Goal: Communication & Community: Ask a question

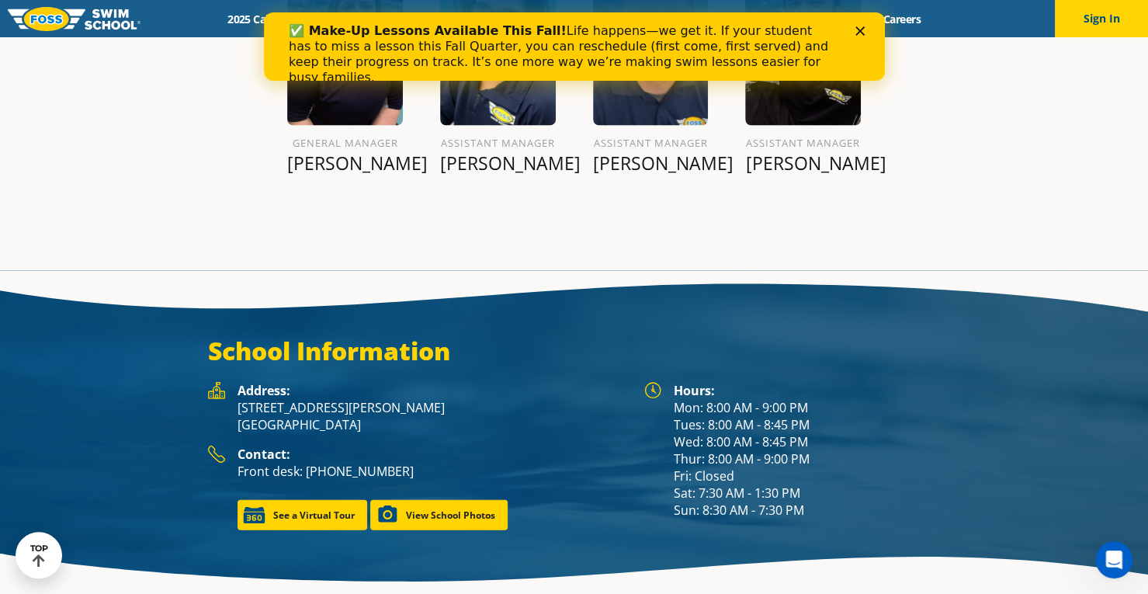
scroll to position [1997, 0]
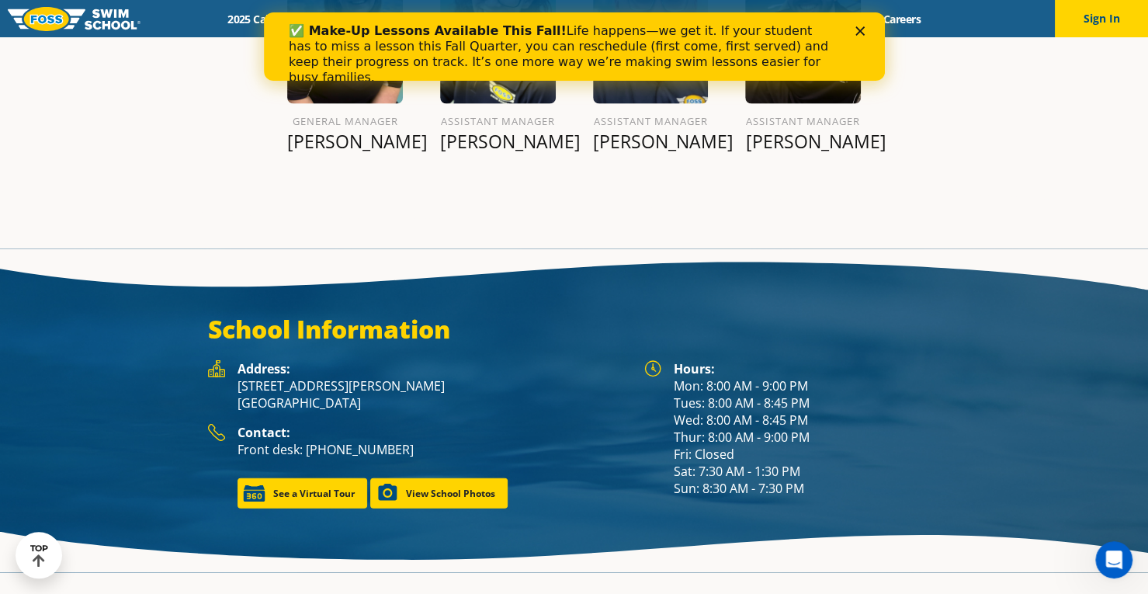
click at [864, 30] on div "Close" at bounding box center [863, 30] width 16 height 9
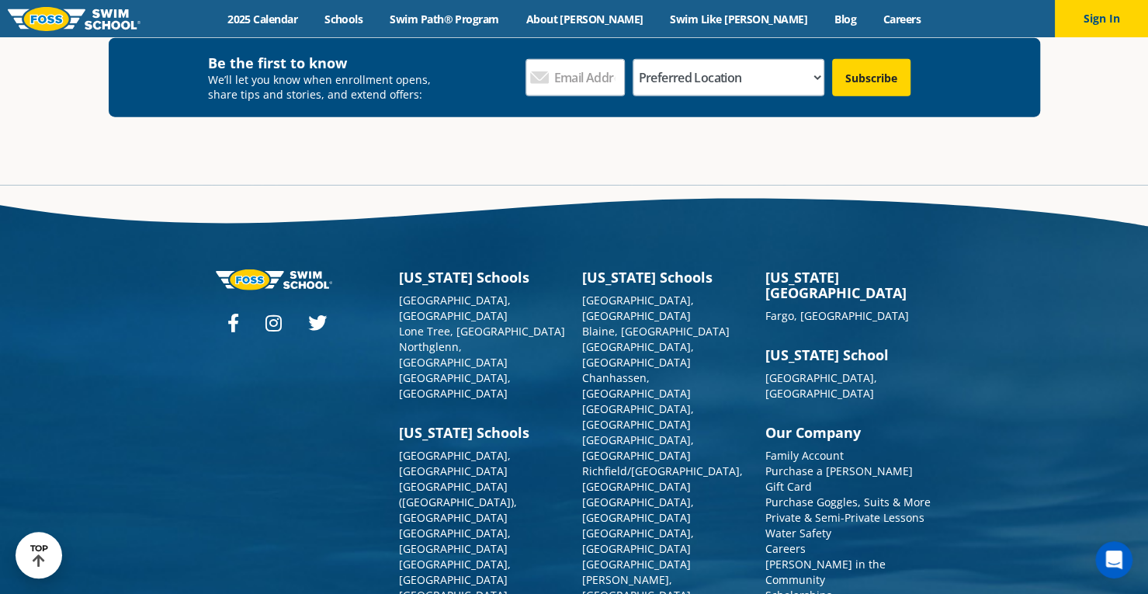
scroll to position [5691, 0]
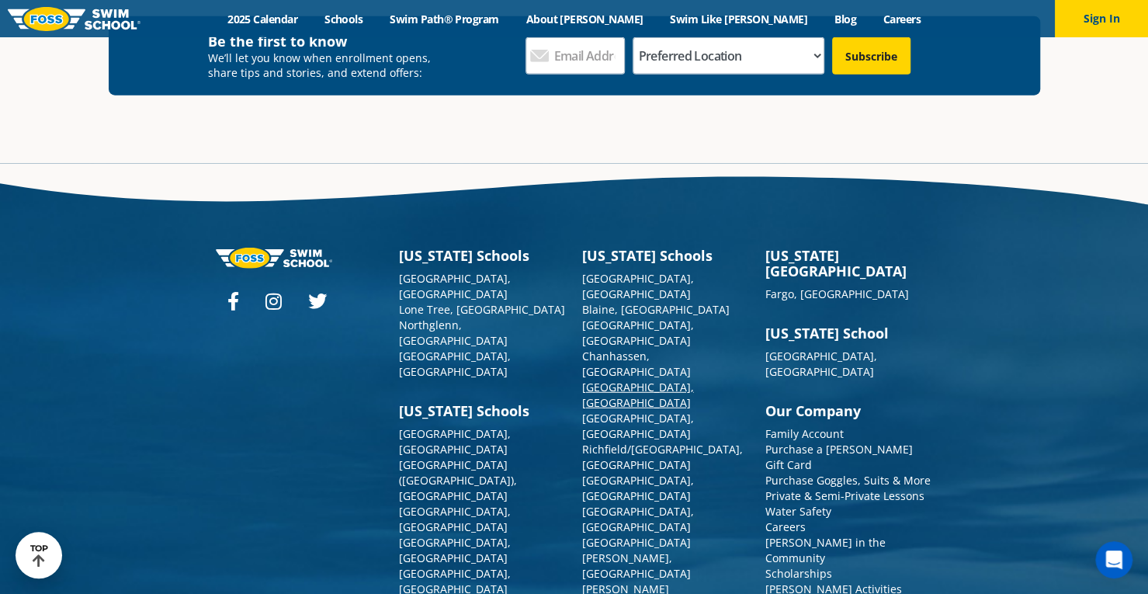
click at [609, 380] on link "[GEOGRAPHIC_DATA], [GEOGRAPHIC_DATA]" at bounding box center [638, 395] width 112 height 30
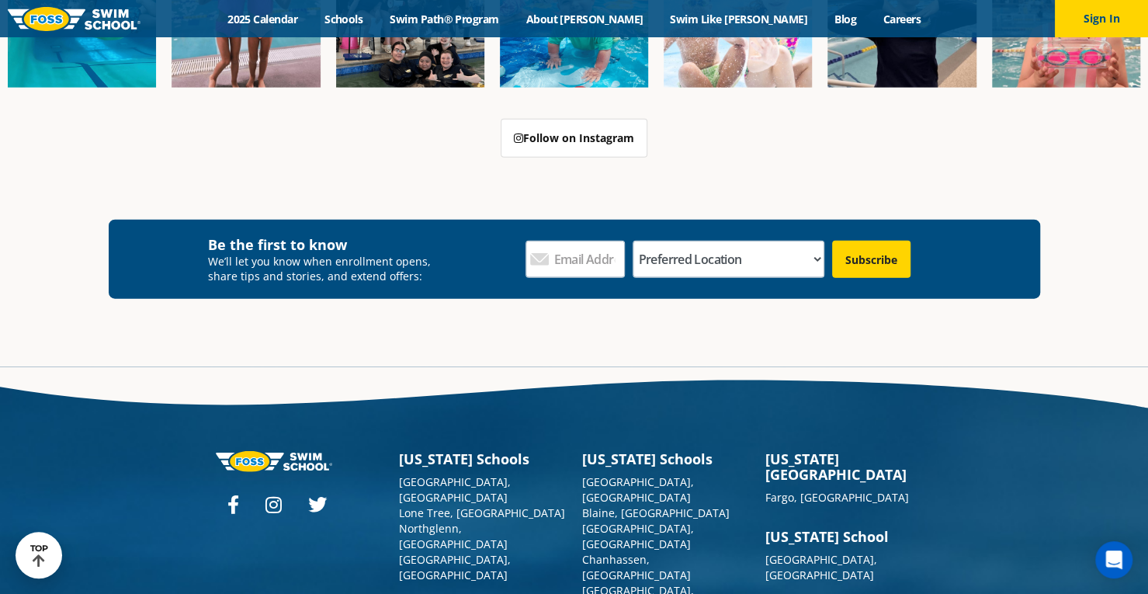
scroll to position [5691, 0]
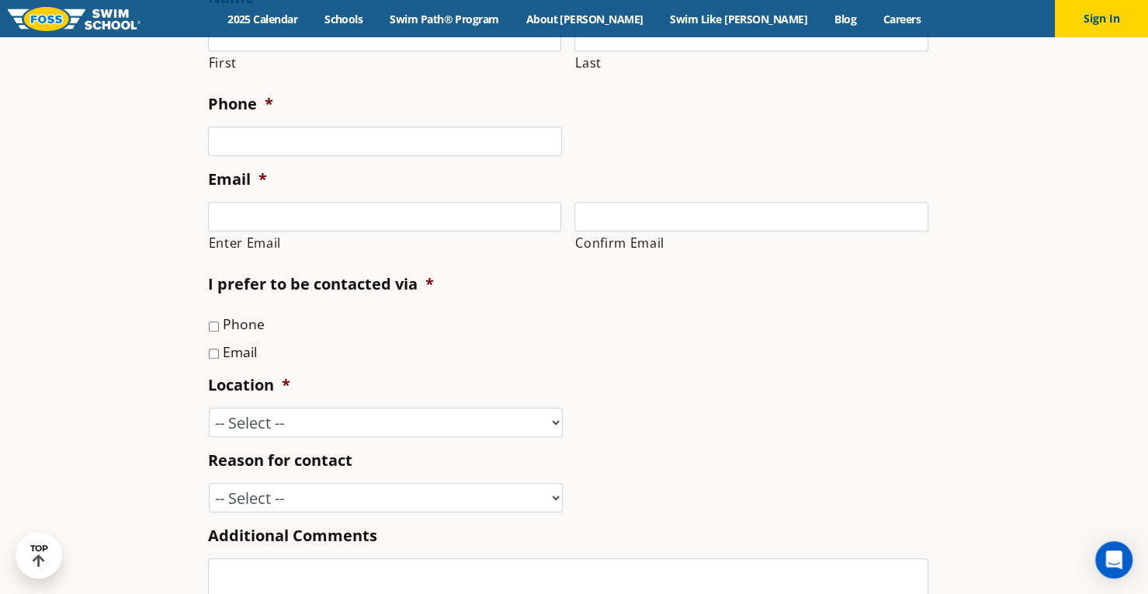
scroll to position [78, 0]
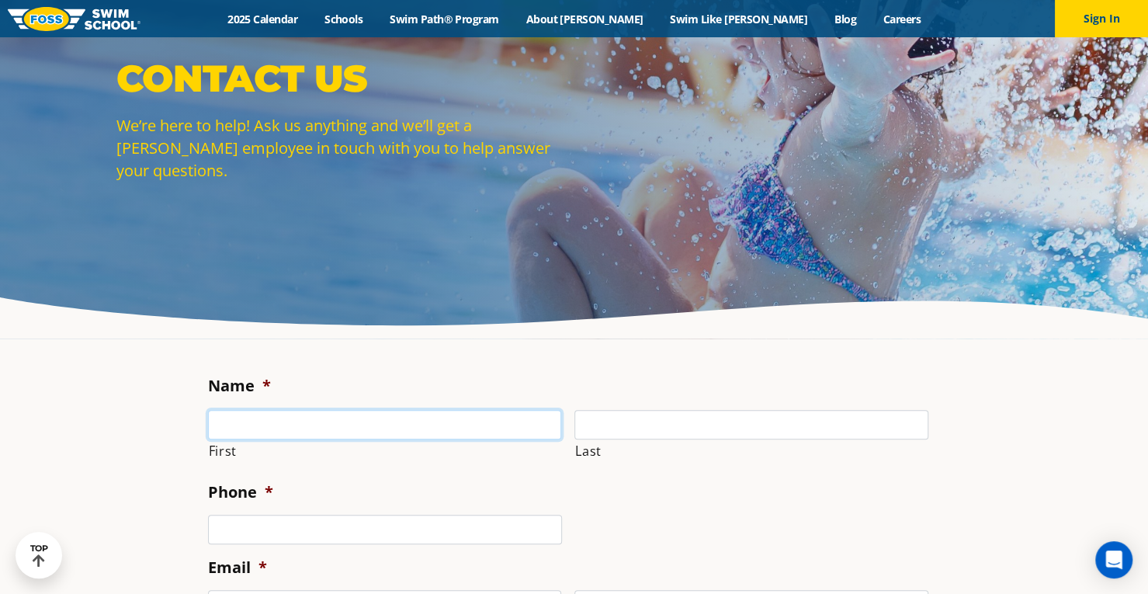
click at [272, 425] on input "First" at bounding box center [385, 425] width 354 height 30
type input "Haleigh"
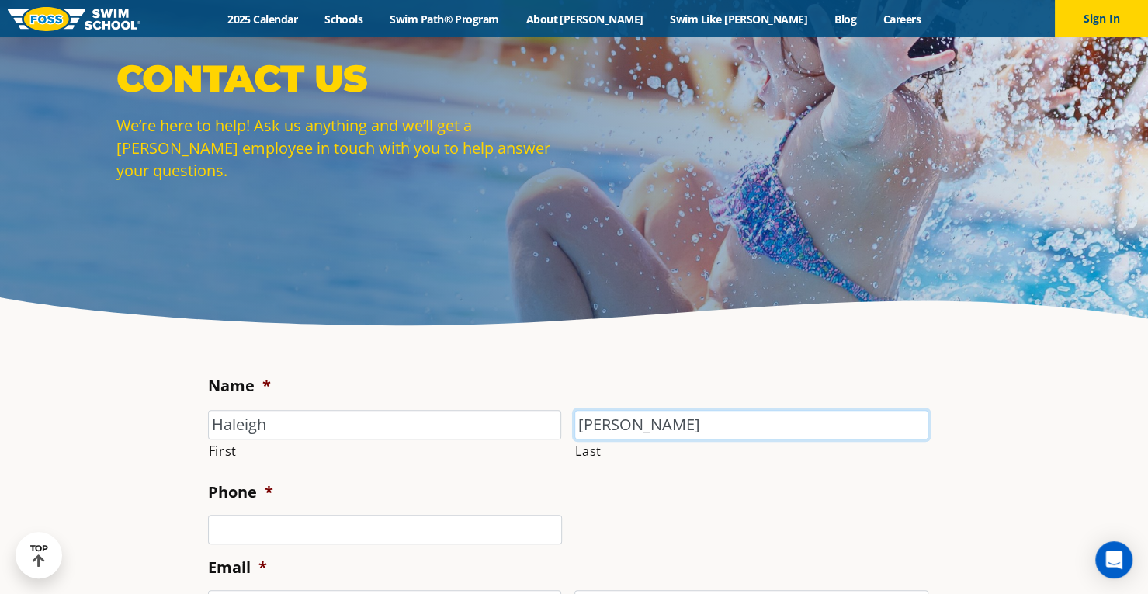
type input "Pajerski"
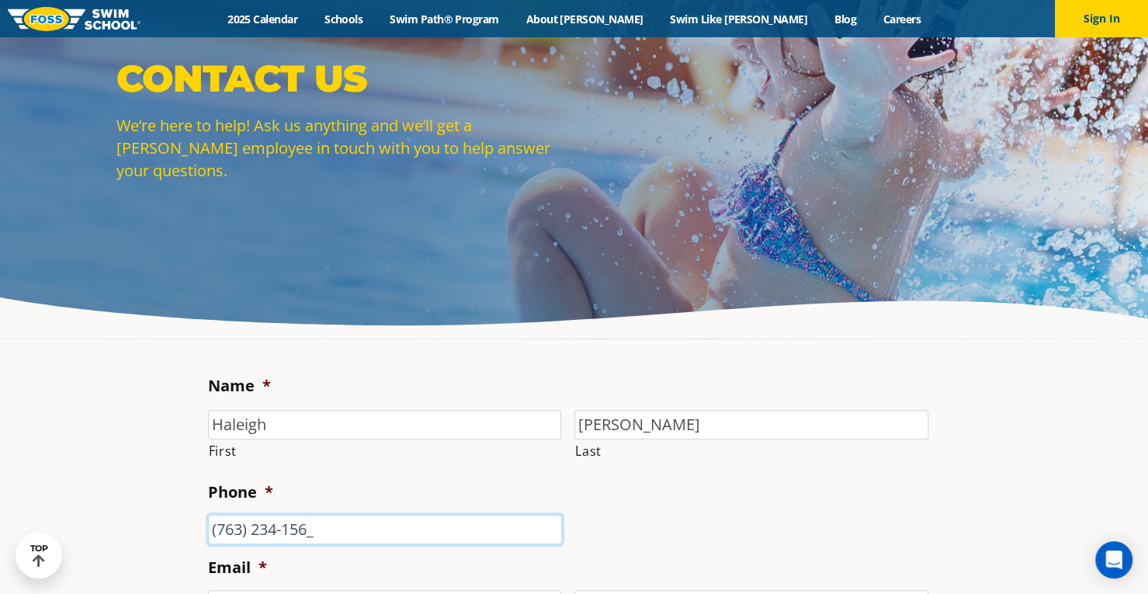
type input "(763) 234-1565"
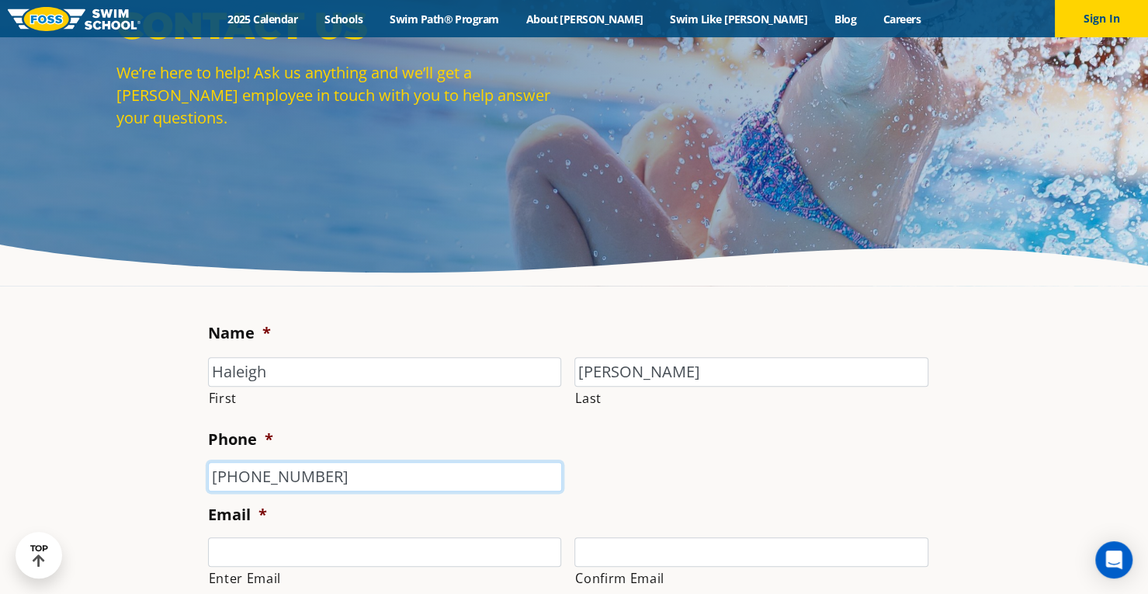
scroll to position [155, 0]
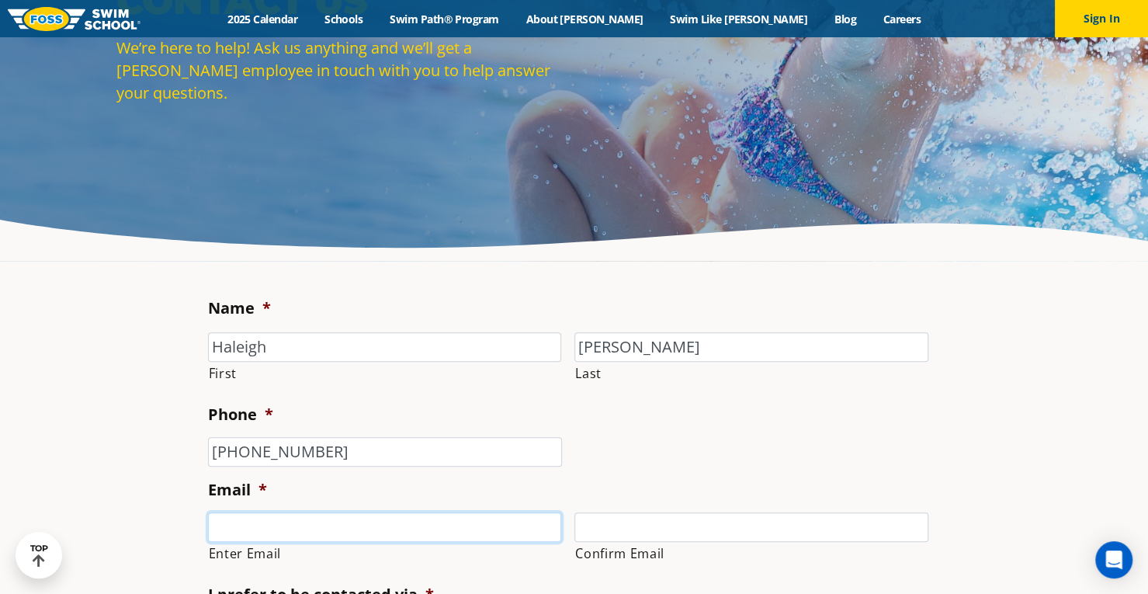
click at [264, 517] on input "Enter Email" at bounding box center [385, 527] width 354 height 30
type input "haleighpajerski@gmail.com"
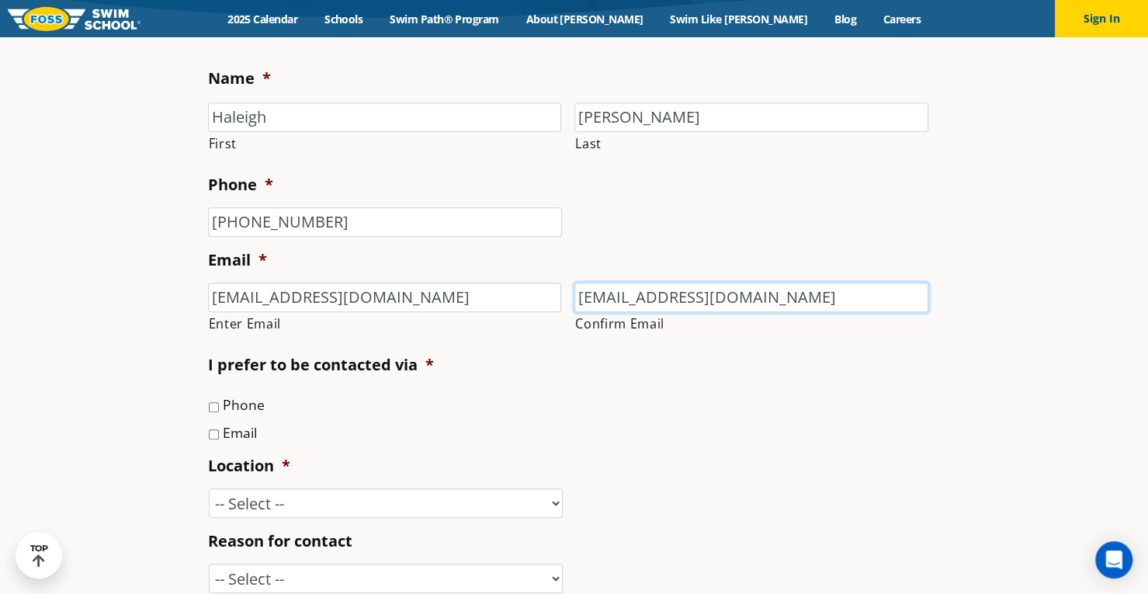
scroll to position [388, 0]
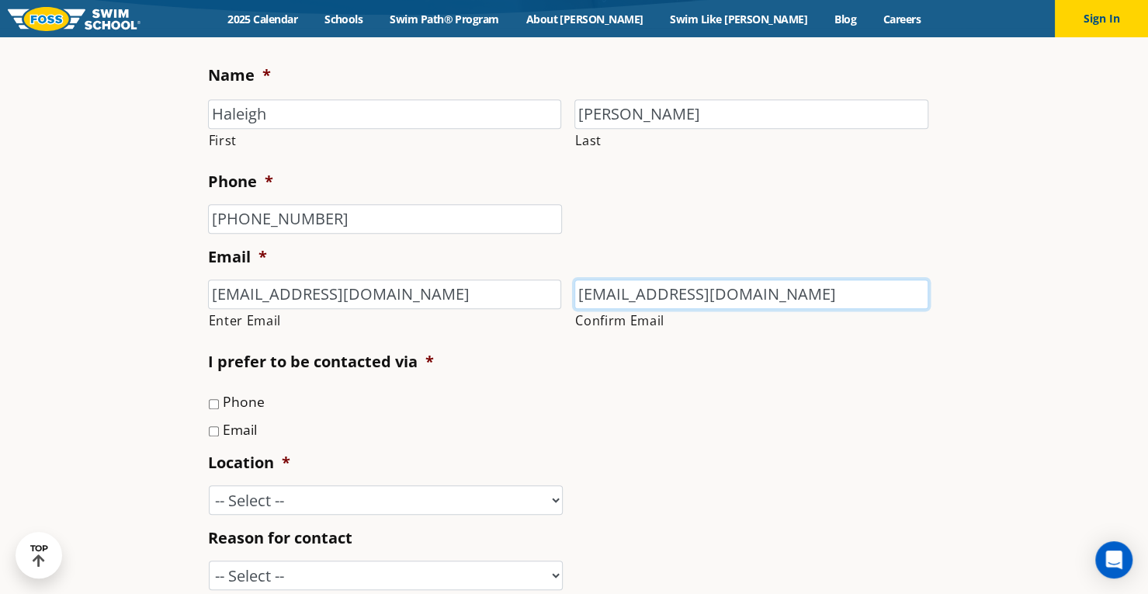
type input "haleighpajerski@gmail.com"
click at [214, 429] on input "Email" at bounding box center [214, 431] width 10 height 10
checkbox input "true"
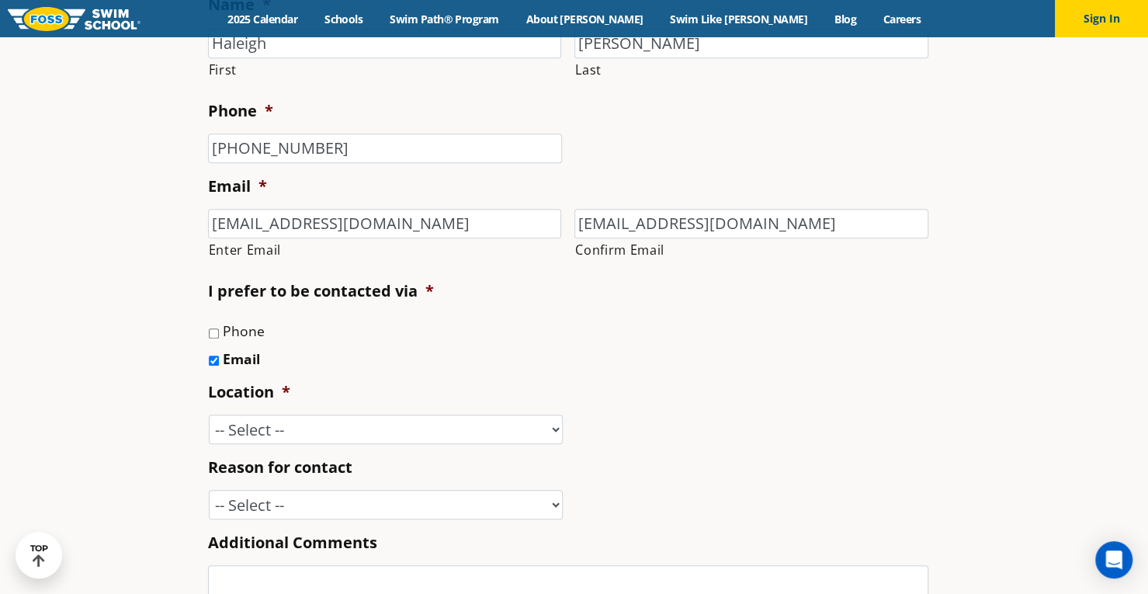
scroll to position [543, 0]
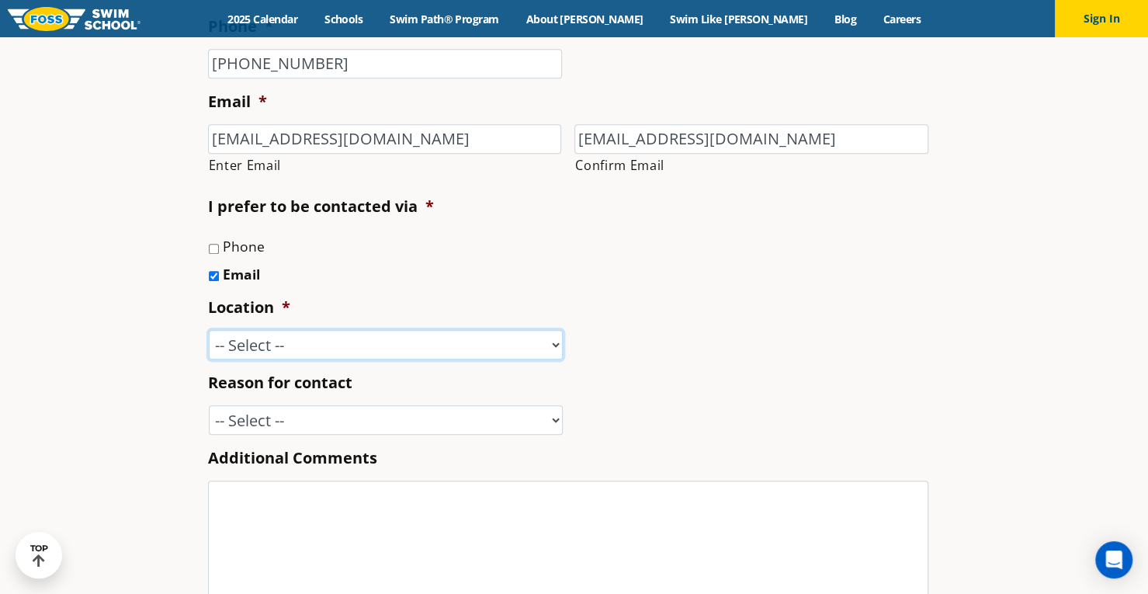
click at [329, 339] on select "-- Select -- Ankeny, IA Apple Valley Blaine, MN Burnsville, MN Ballwin, MO Boli…" at bounding box center [386, 345] width 354 height 30
select select "MPG"
click at [209, 330] on select "-- Select -- Ankeny, IA Apple Valley Blaine, MN Burnsville, MN Ballwin, MO Boli…" at bounding box center [386, 345] width 354 height 30
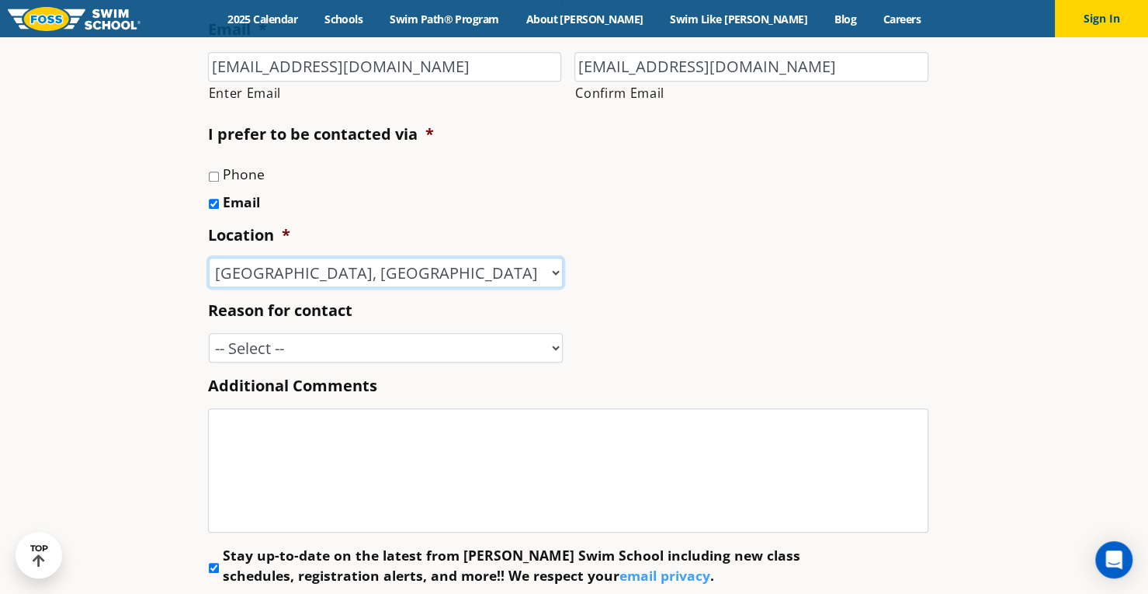
scroll to position [699, 0]
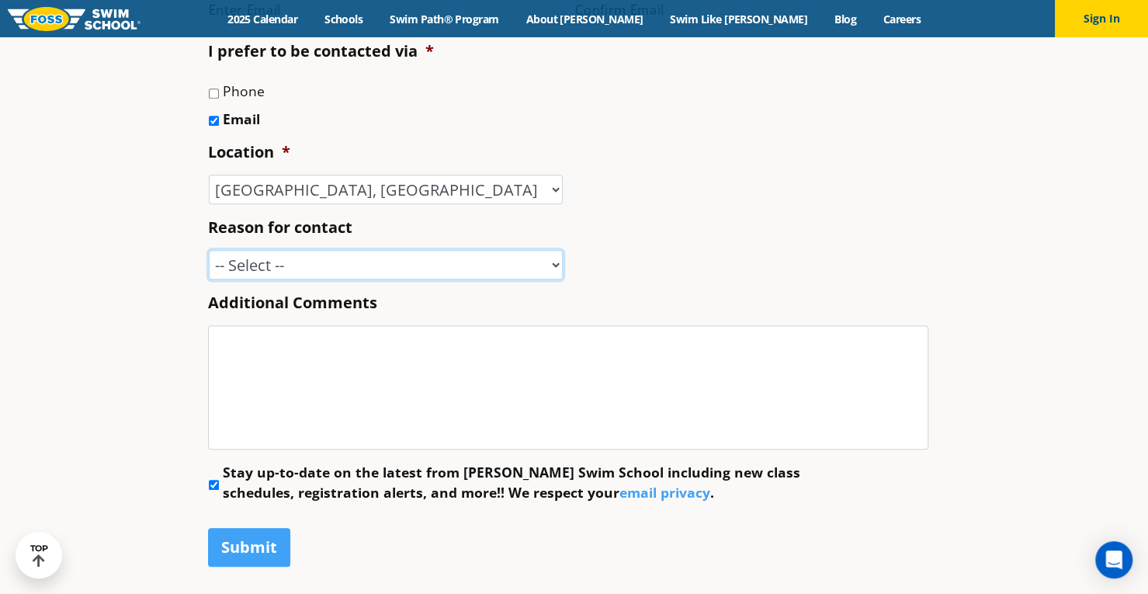
click at [307, 260] on select "-- Select -- Enrollment issue Program question What level is best for my child?…" at bounding box center [386, 265] width 354 height 30
select select "Other"
click at [209, 250] on select "-- Select -- Enrollment issue Program question What level is best for my child?…" at bounding box center [386, 265] width 354 height 30
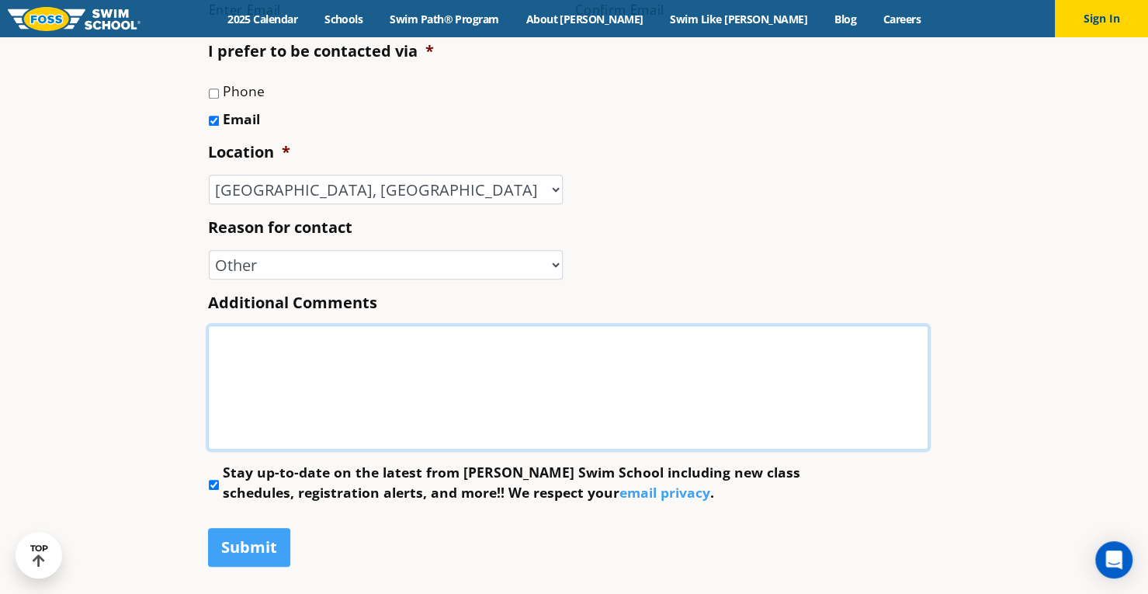
click at [269, 330] on textarea "Additional Comments" at bounding box center [568, 387] width 721 height 124
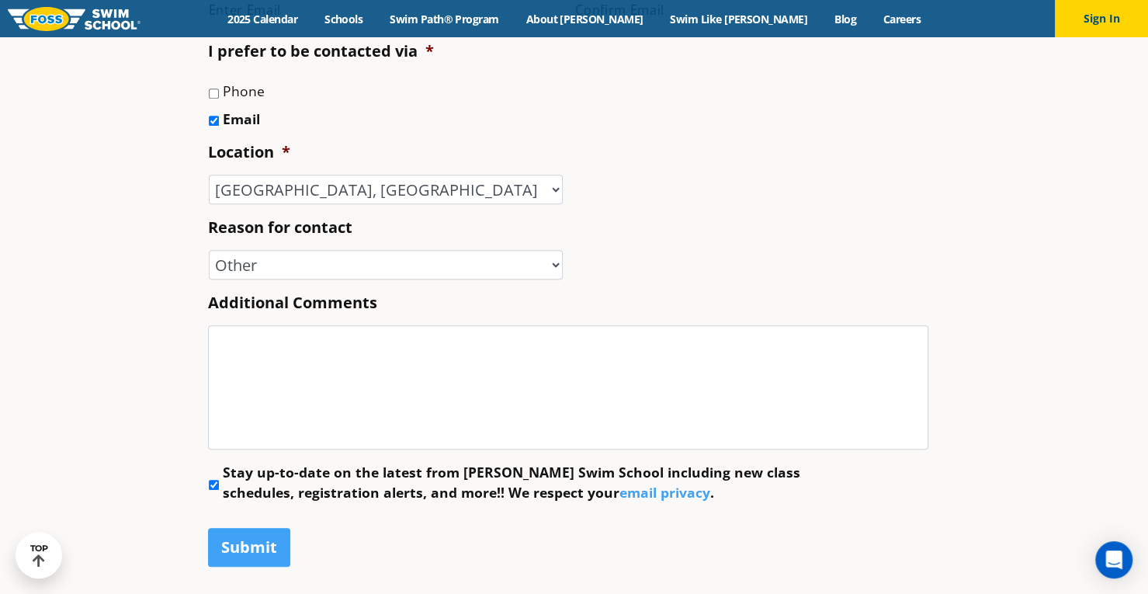
click at [214, 485] on input "Stay up-to-date on the latest from Foss Swim School including new class schedul…" at bounding box center [214, 485] width 10 height 10
checkbox input "false"
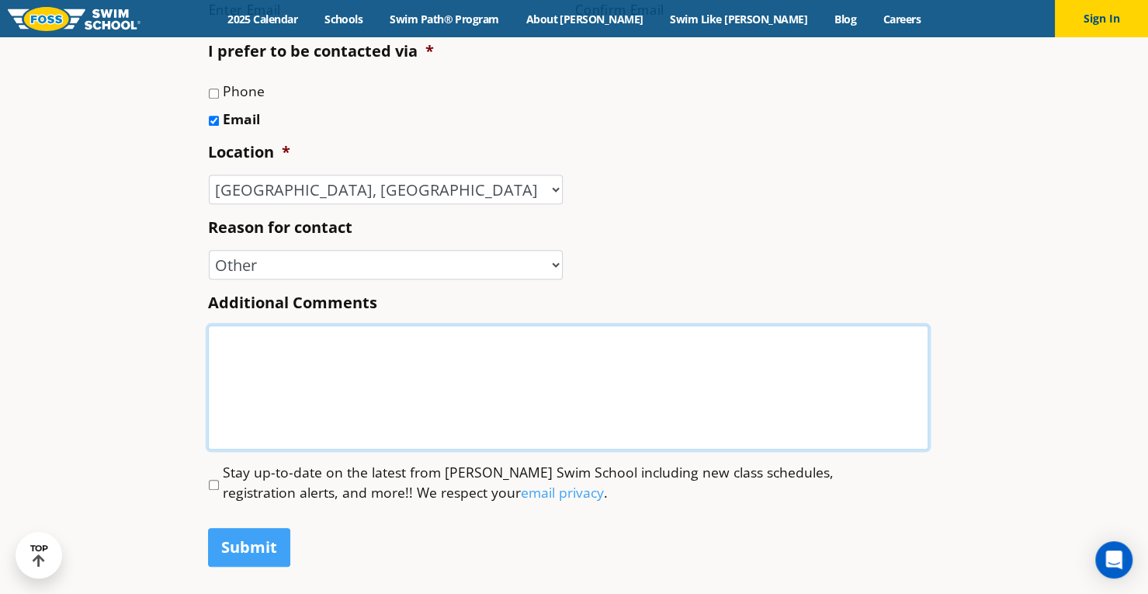
click at [282, 367] on textarea "Additional Comments" at bounding box center [568, 387] width 721 height 124
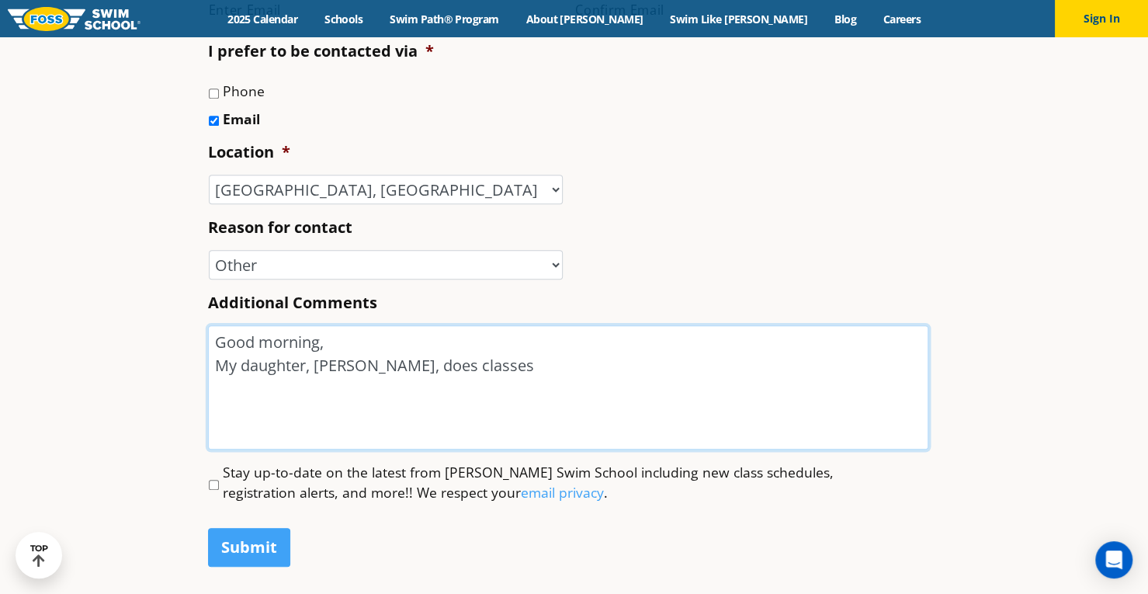
type textarea "Good morning, My daughter, Jane Pajerski, does classes"
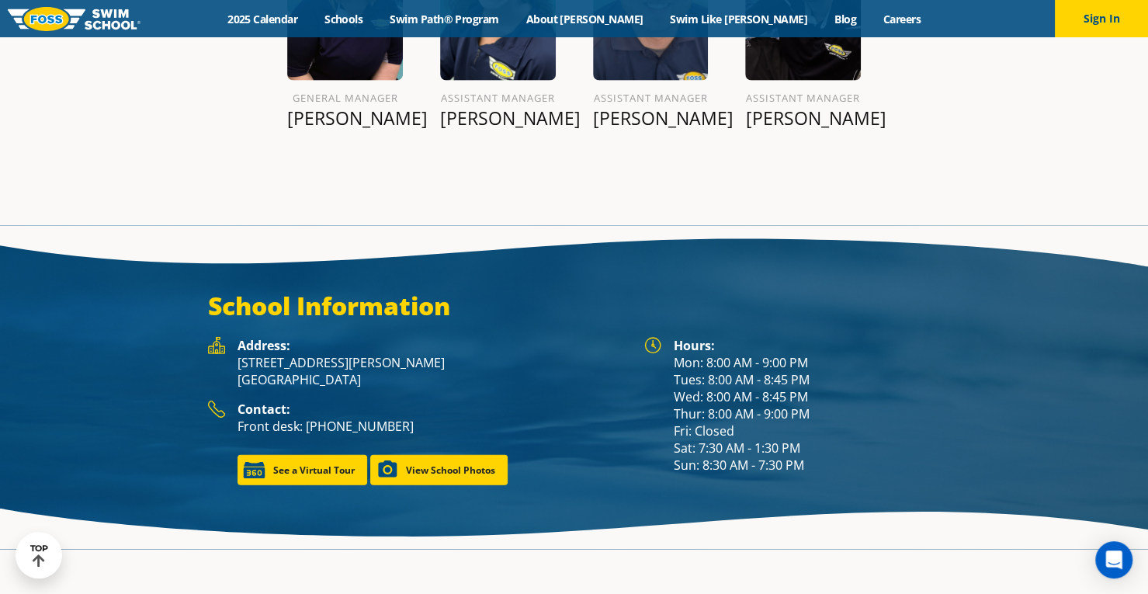
scroll to position [2042, 0]
